Goal: Information Seeking & Learning: Learn about a topic

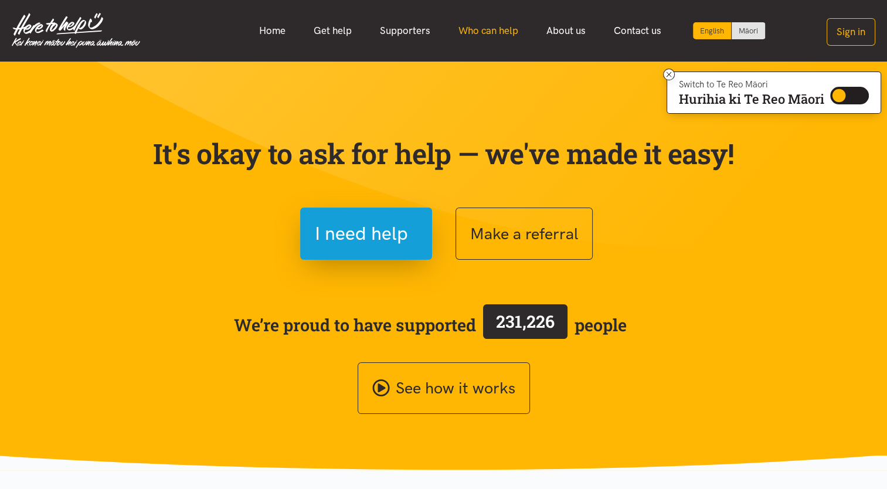
click at [478, 34] on link "Who can help" at bounding box center [488, 30] width 88 height 25
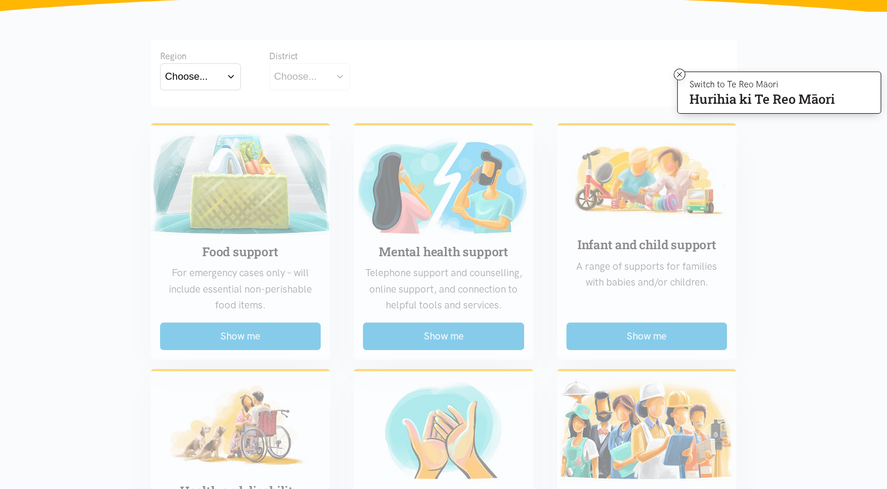
scroll to position [234, 0]
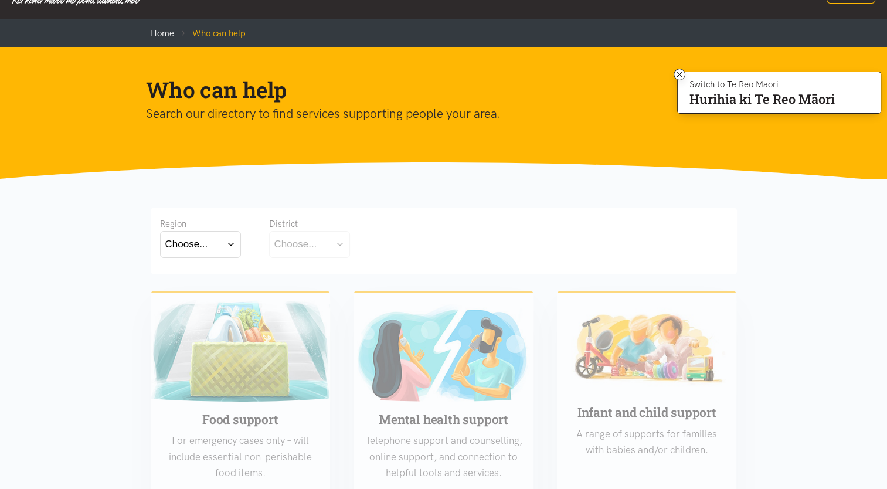
scroll to position [0, 0]
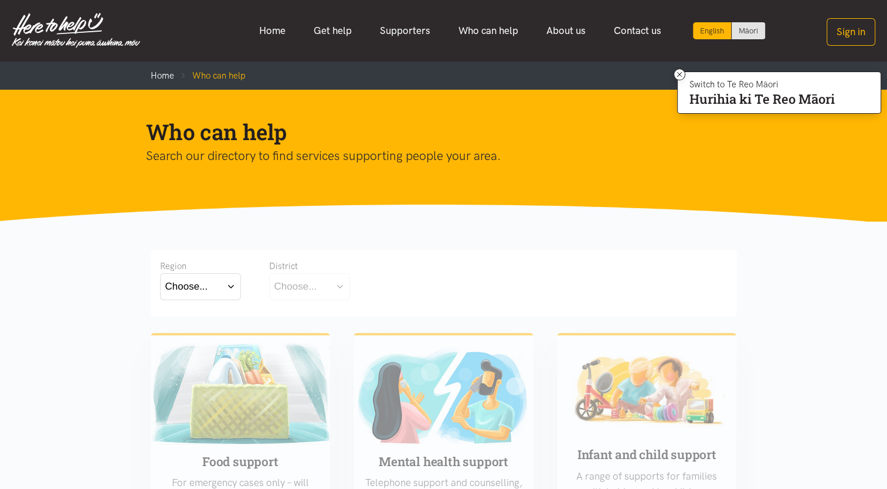
click at [234, 288] on button "Choose..." at bounding box center [200, 286] width 81 height 26
click at [211, 336] on div "Waikato" at bounding box center [200, 337] width 70 height 15
click at [202, 337] on label "Waikato" at bounding box center [200, 337] width 70 height 15
click at [0, 0] on input "Waikato" at bounding box center [0, 0] width 0 height 0
click at [372, 289] on button "Choose..." at bounding box center [327, 286] width 117 height 26
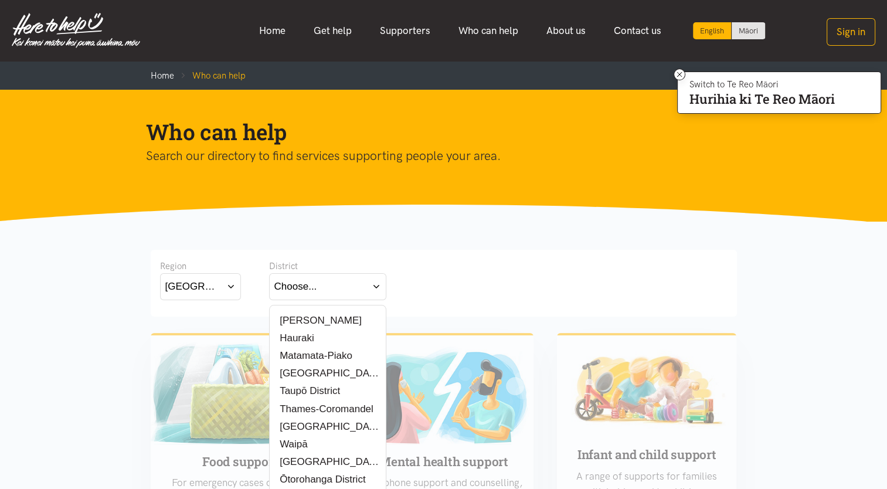
scroll to position [59, 0]
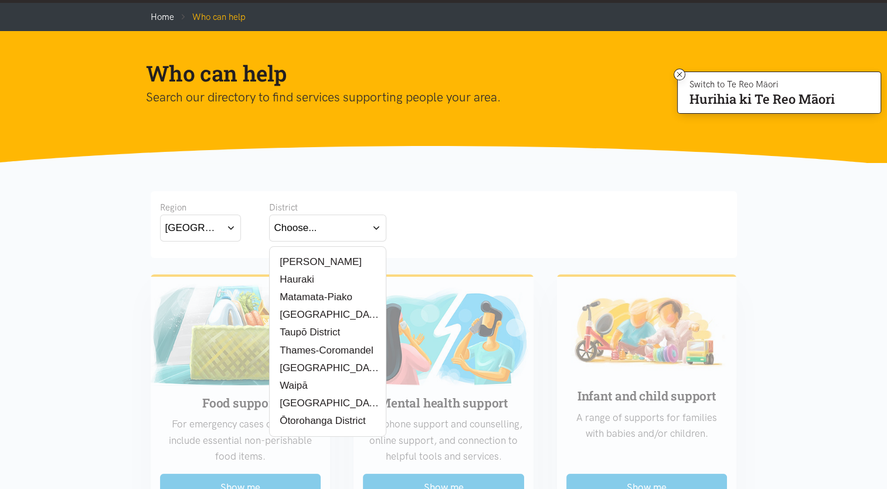
click at [318, 421] on label "Ōtorohanga District" at bounding box center [319, 420] width 91 height 15
click at [0, 0] on input "Ōtorohanga District" at bounding box center [0, 0] width 0 height 0
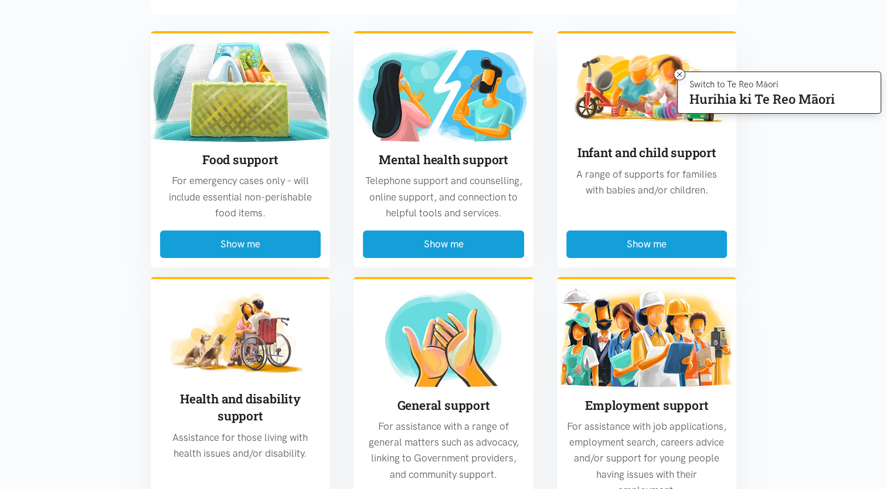
scroll to position [176, 0]
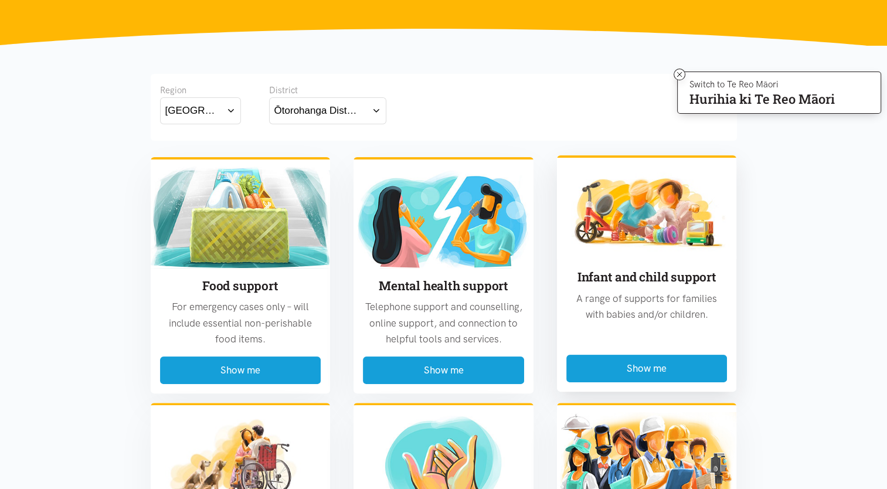
click at [697, 322] on p "A range of supports for families with babies and/or children." at bounding box center [646, 307] width 161 height 32
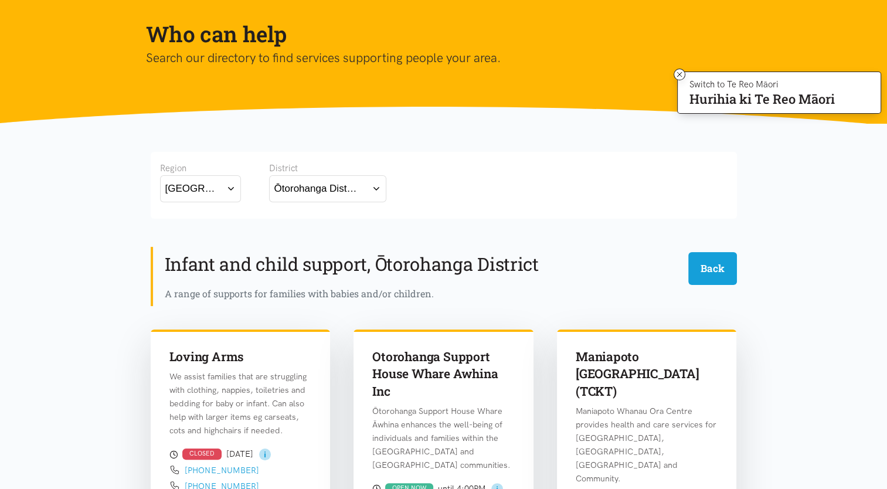
scroll to position [0, 0]
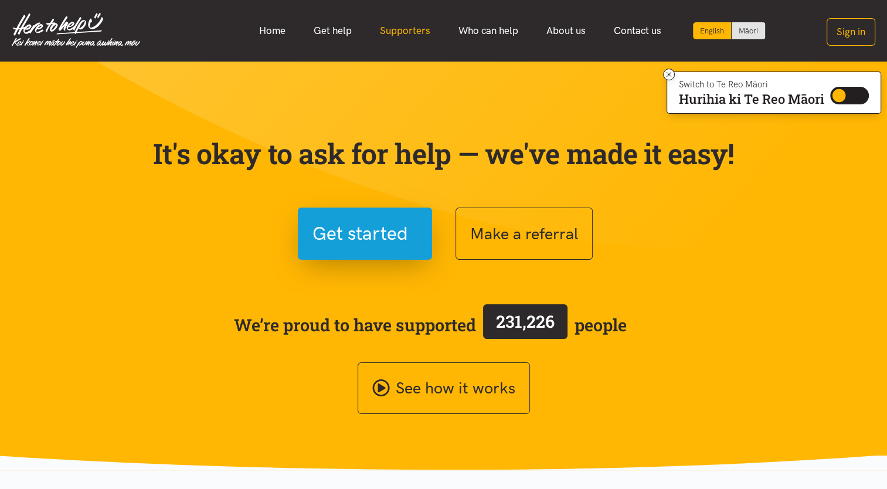
click at [401, 35] on link "Supporters" at bounding box center [405, 30] width 79 height 25
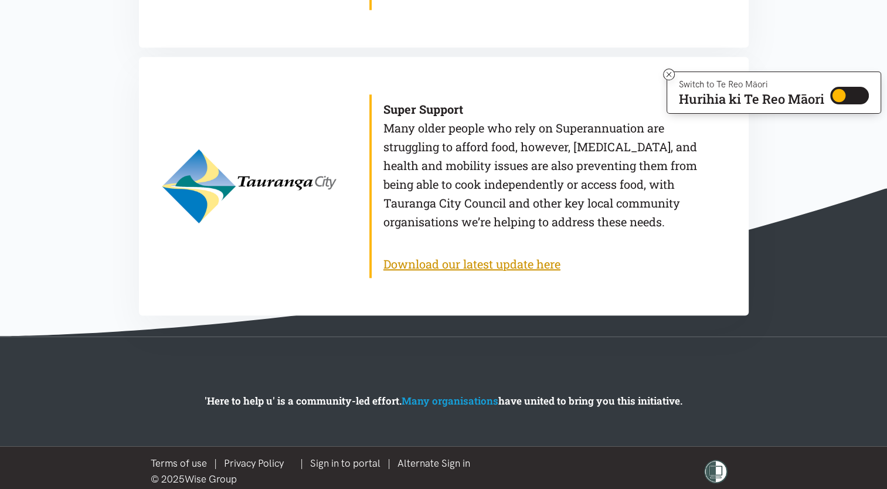
scroll to position [1120, 0]
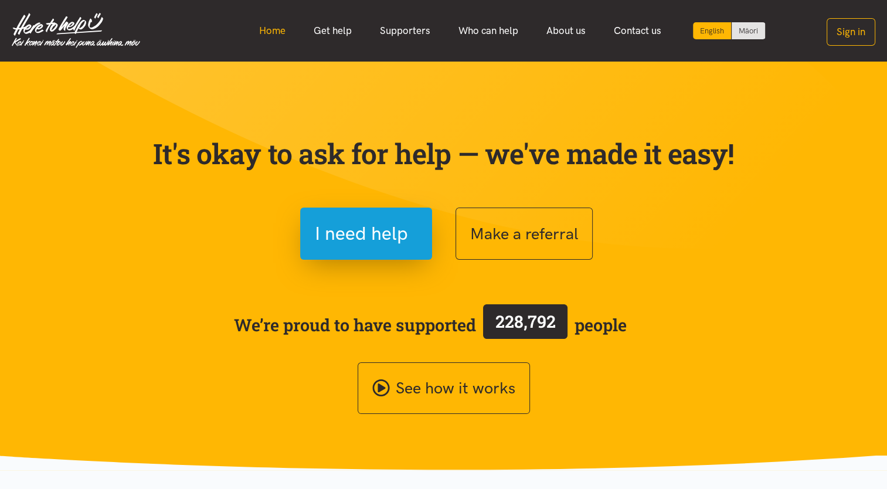
click at [294, 34] on link "Home" at bounding box center [272, 30] width 54 height 25
